Goal: Information Seeking & Learning: Find specific fact

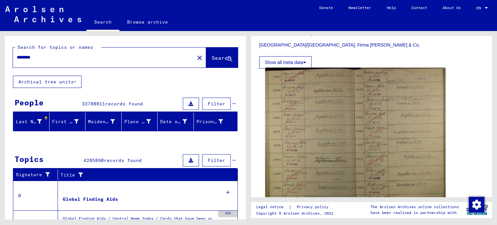
scroll to position [162, 0]
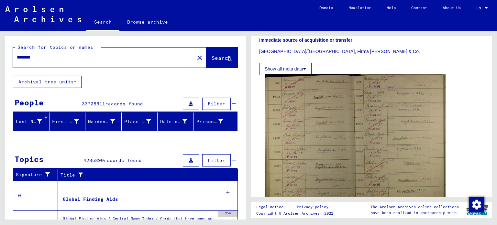
click at [323, 115] on img at bounding box center [356, 145] width 181 height 142
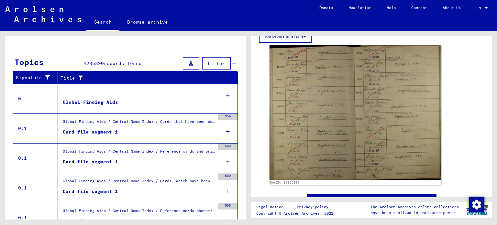
scroll to position [128, 0]
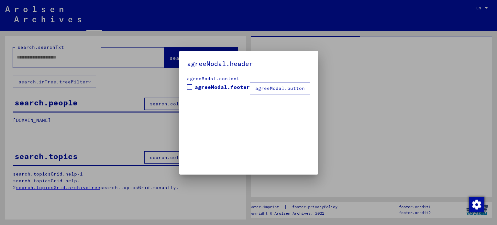
type input "********"
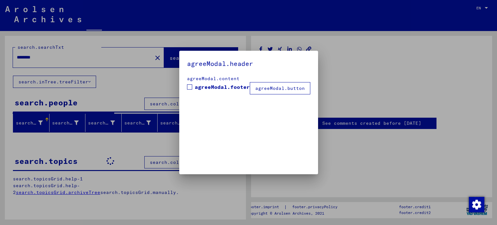
click at [203, 88] on span "agreeModal.footer" at bounding box center [222, 87] width 55 height 8
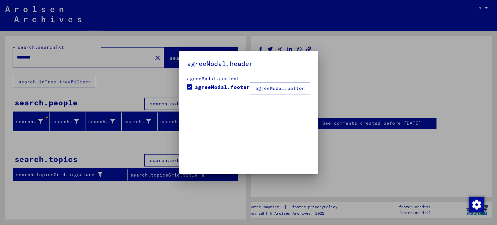
click at [273, 91] on button "agreeModal.button" at bounding box center [280, 88] width 61 height 12
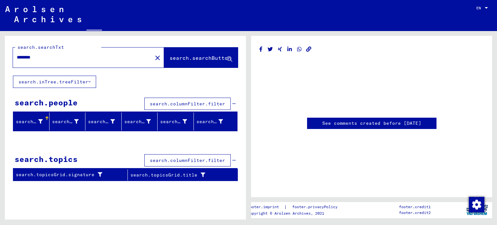
click at [180, 59] on span "search.searchButton" at bounding box center [201, 58] width 62 height 6
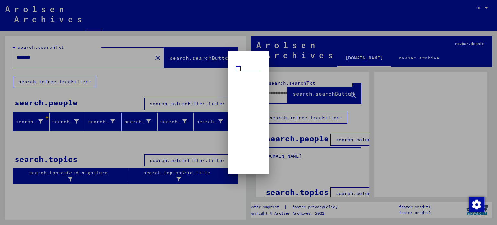
click at [236, 68] on span at bounding box center [238, 68] width 5 height 5
click at [236, 70] on span at bounding box center [238, 68] width 5 height 5
